Goal: Information Seeking & Learning: Learn about a topic

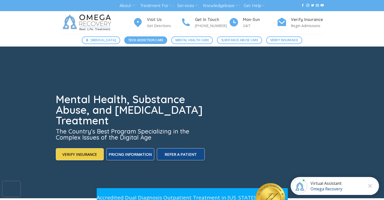
click at [142, 38] on span "Tech Addiction Care" at bounding box center [145, 40] width 35 height 5
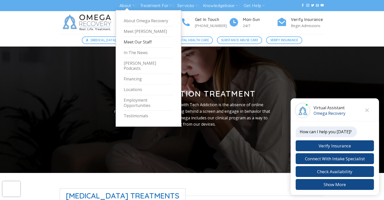
click at [132, 41] on link "Meet Our Staff" at bounding box center [149, 42] width 50 height 11
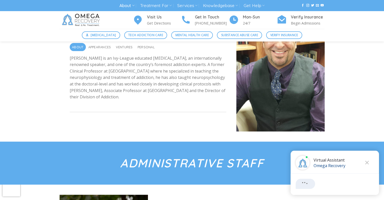
scroll to position [140, 0]
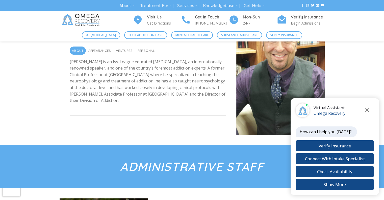
click at [367, 110] on icon "Close chat" at bounding box center [368, 110] width 4 height 4
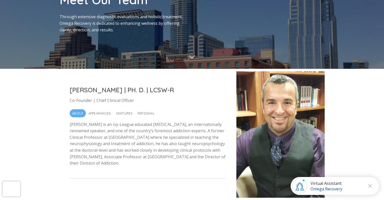
scroll to position [0, 0]
